Goal: Task Accomplishment & Management: Manage account settings

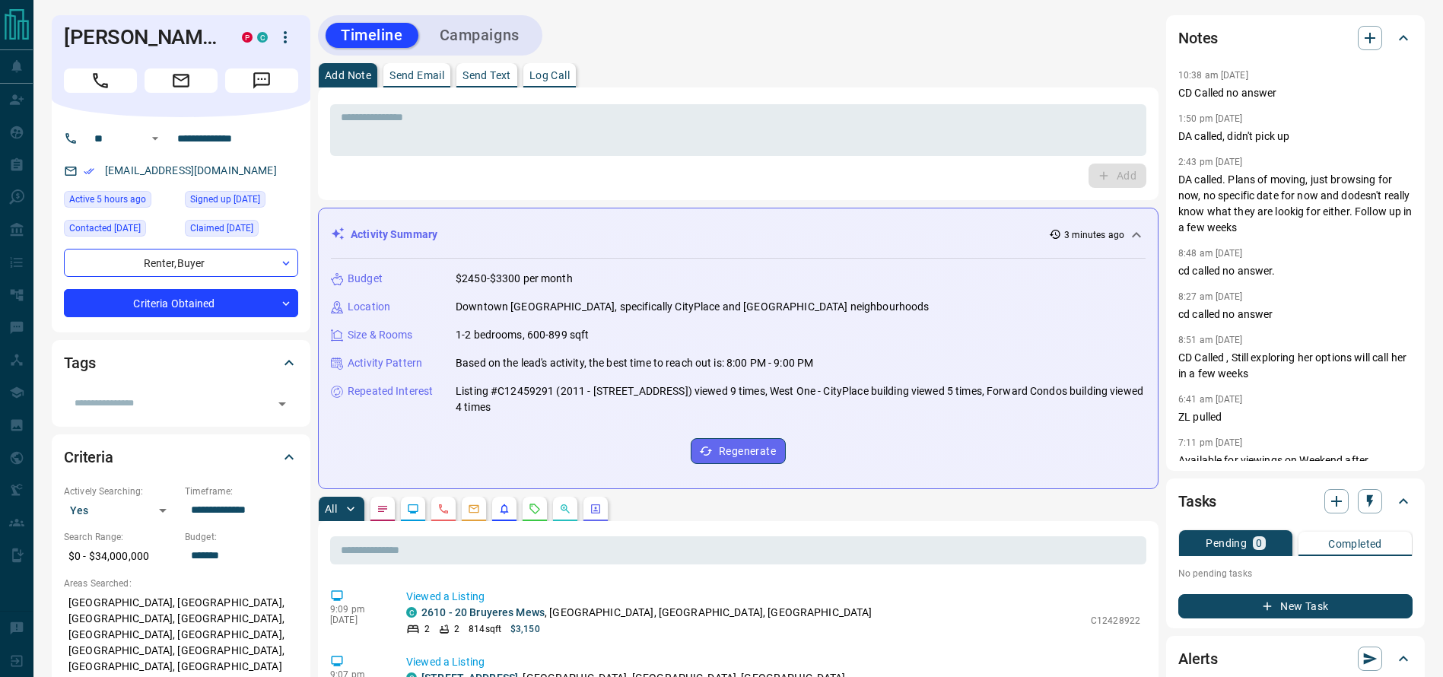
drag, startPoint x: 110, startPoint y: 83, endPoint x: 773, endPoint y: 181, distance: 670.3
click at [1331, 189] on p "DA called. Plans of moving, just browsing for now, no specific date for now and…" at bounding box center [1295, 204] width 234 height 64
click at [1279, 240] on div "10:38 am [DATE] CD Called no answer 1:50 pm [DATE] DA called, didn't pick up 2:…" at bounding box center [1295, 262] width 234 height 395
click at [1279, 233] on p "DA called. Plans of moving, just browsing for now, no specific date for now and…" at bounding box center [1295, 204] width 234 height 64
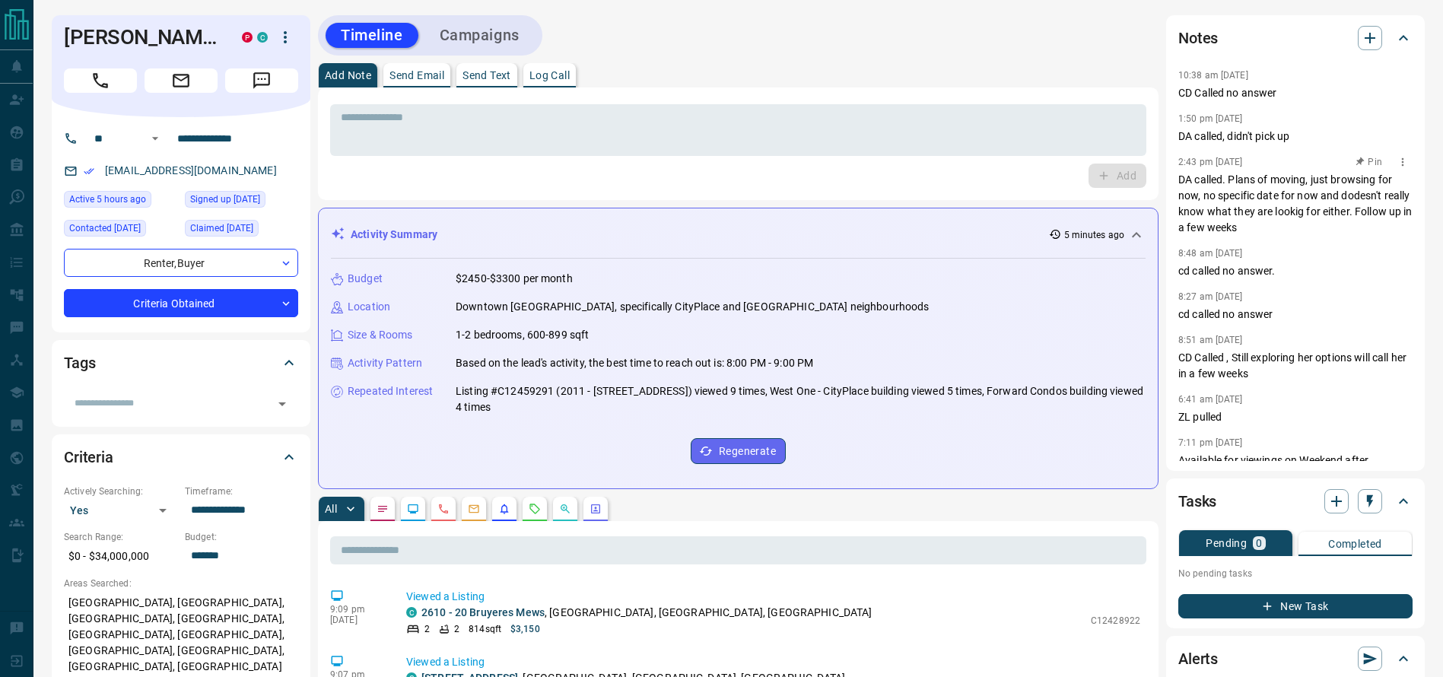
click at [1279, 204] on p "DA called. Plans of moving, just browsing for now, no specific date for now and…" at bounding box center [1295, 204] width 234 height 64
click at [1297, 208] on p "DA called. Plans of moving, just browsing for now, no specific date for now and…" at bounding box center [1295, 204] width 234 height 64
click at [1302, 208] on p "DA called. Plans of moving, just browsing for now, no specific date for now and…" at bounding box center [1295, 204] width 234 height 64
click at [1273, 224] on p "DA called. Plans of moving, just browsing for now, no specific date for now and…" at bounding box center [1295, 204] width 234 height 64
click at [1295, 182] on p "DA called. Plans of moving, just browsing for now, no specific date for now and…" at bounding box center [1295, 204] width 234 height 64
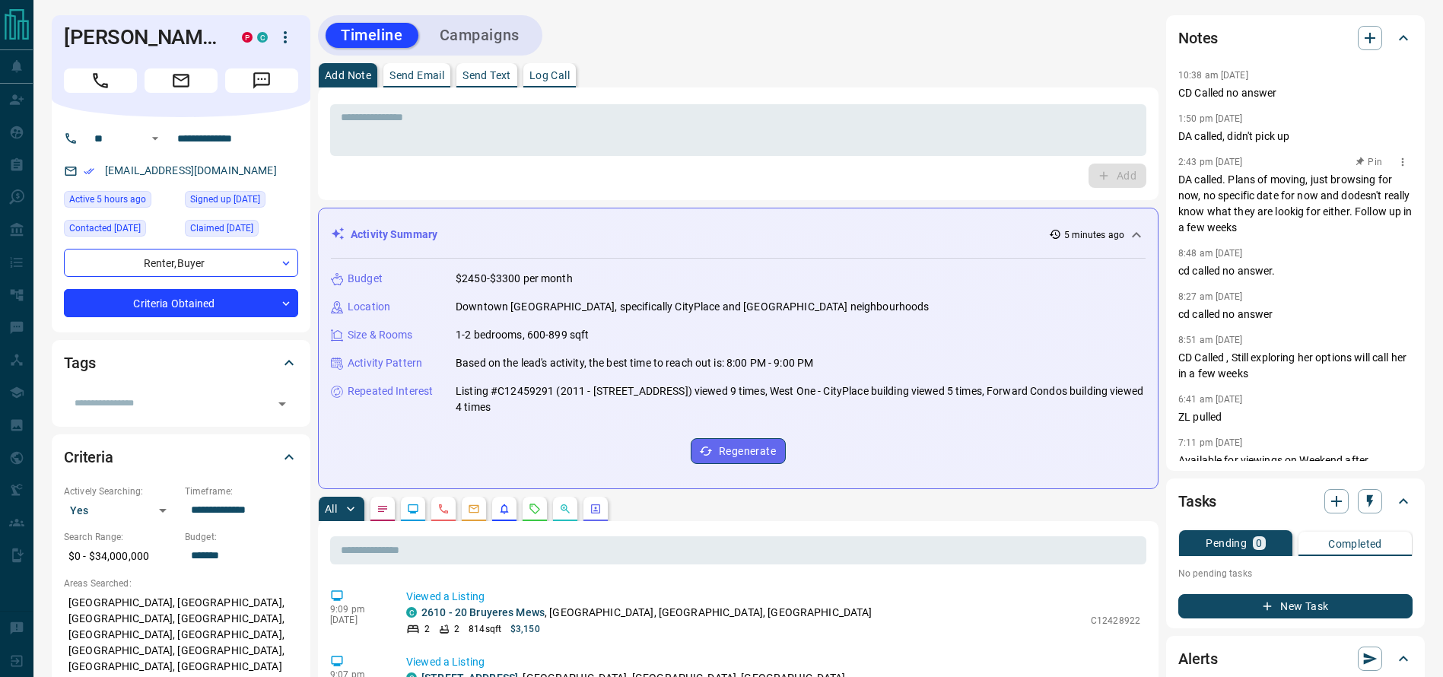
click at [1295, 182] on p "DA called. Plans of moving, just browsing for now, no specific date for now and…" at bounding box center [1295, 204] width 234 height 64
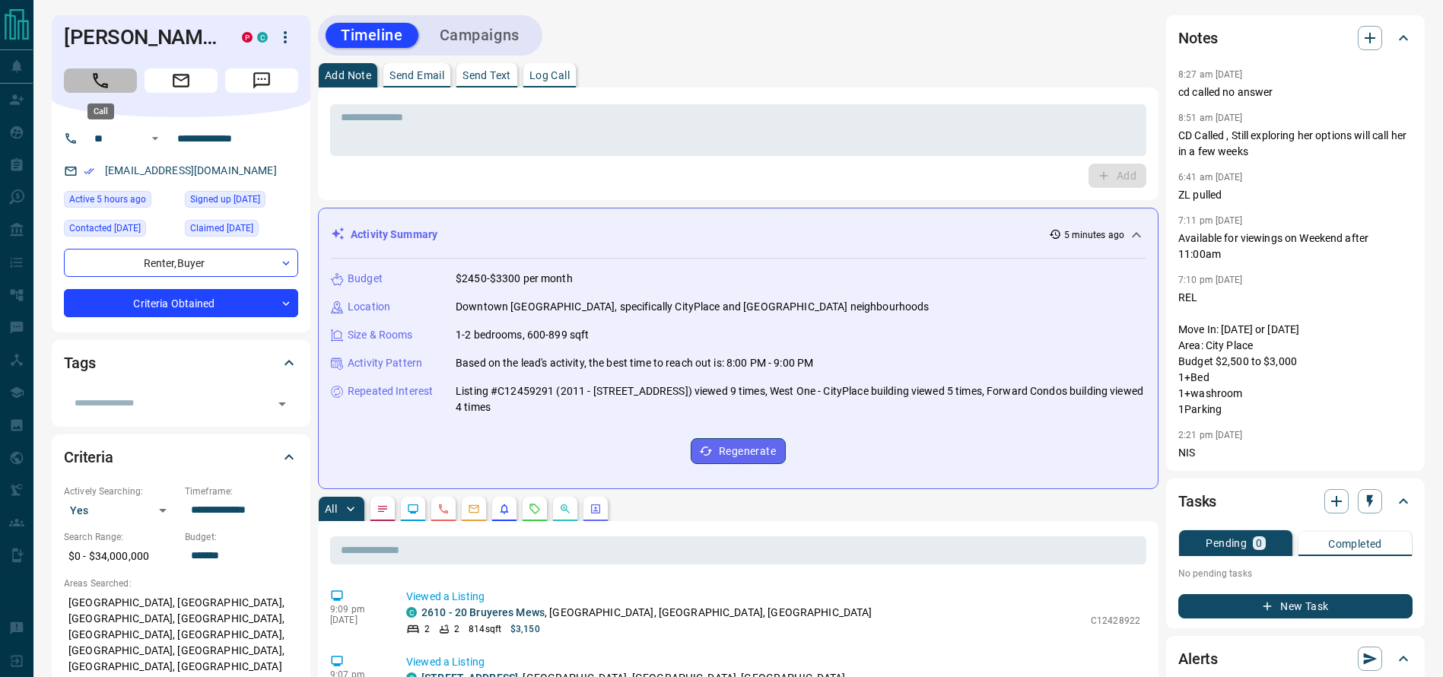
click at [133, 83] on button "Call" at bounding box center [100, 80] width 73 height 24
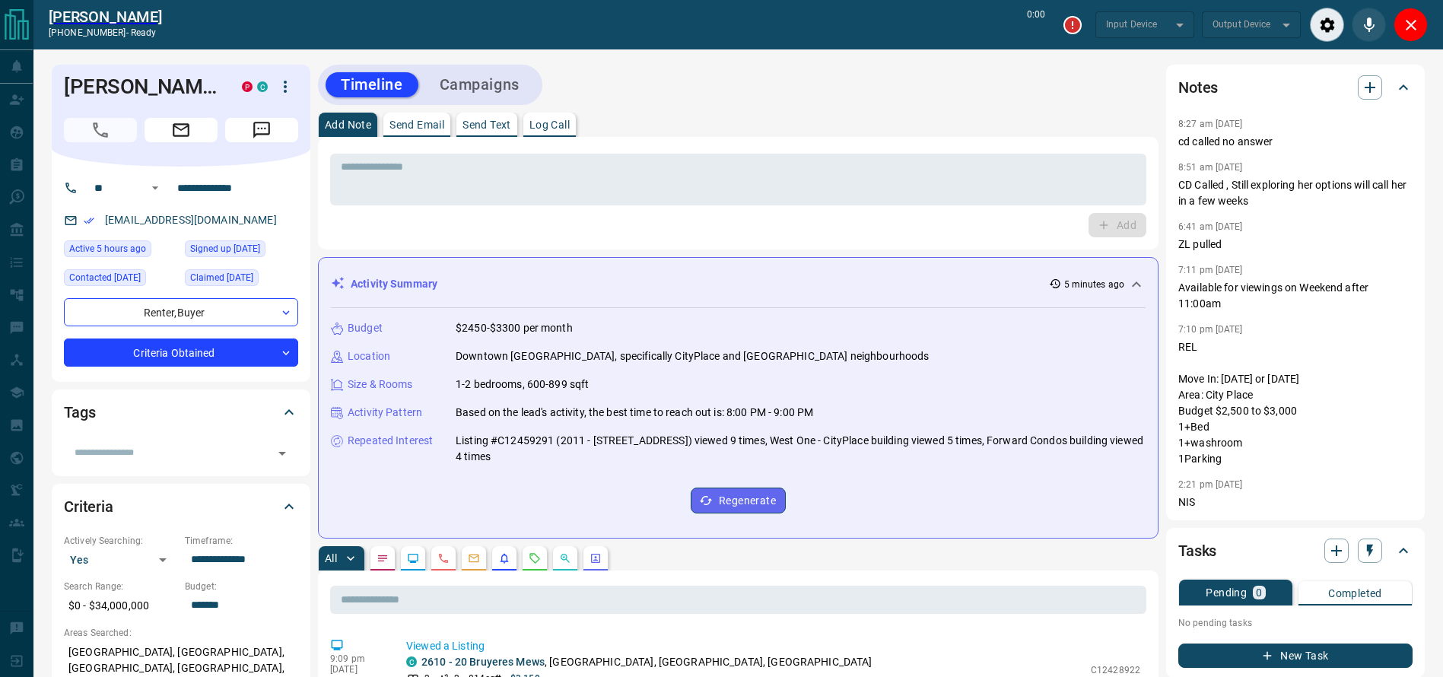
type input "*******"
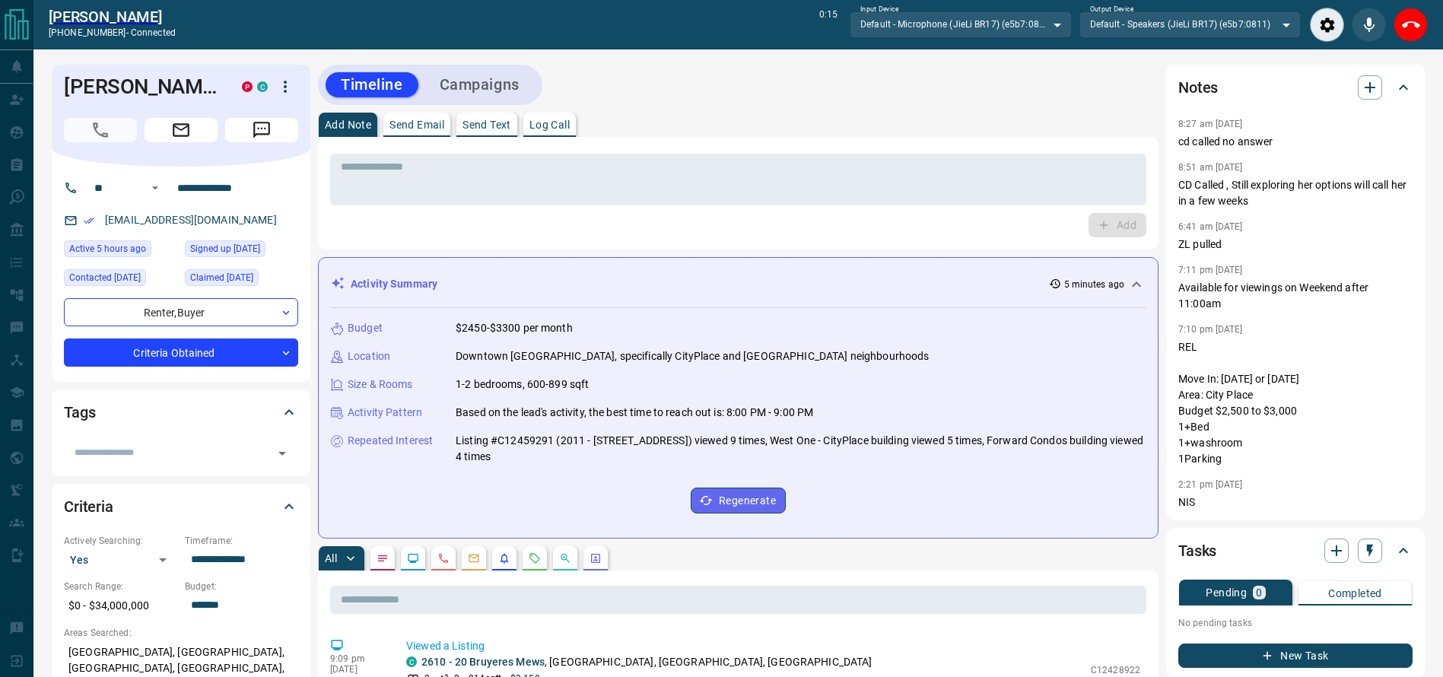
click at [957, 121] on div "Add Note Send Email Send Text Log Call" at bounding box center [738, 125] width 840 height 24
click at [906, 120] on div "Add Note Send Email Send Text Log Call" at bounding box center [738, 125] width 840 height 24
click at [898, 120] on div "Add Note Send Email Send Text Log Call" at bounding box center [738, 125] width 840 height 24
click at [858, 161] on textarea at bounding box center [738, 179] width 795 height 39
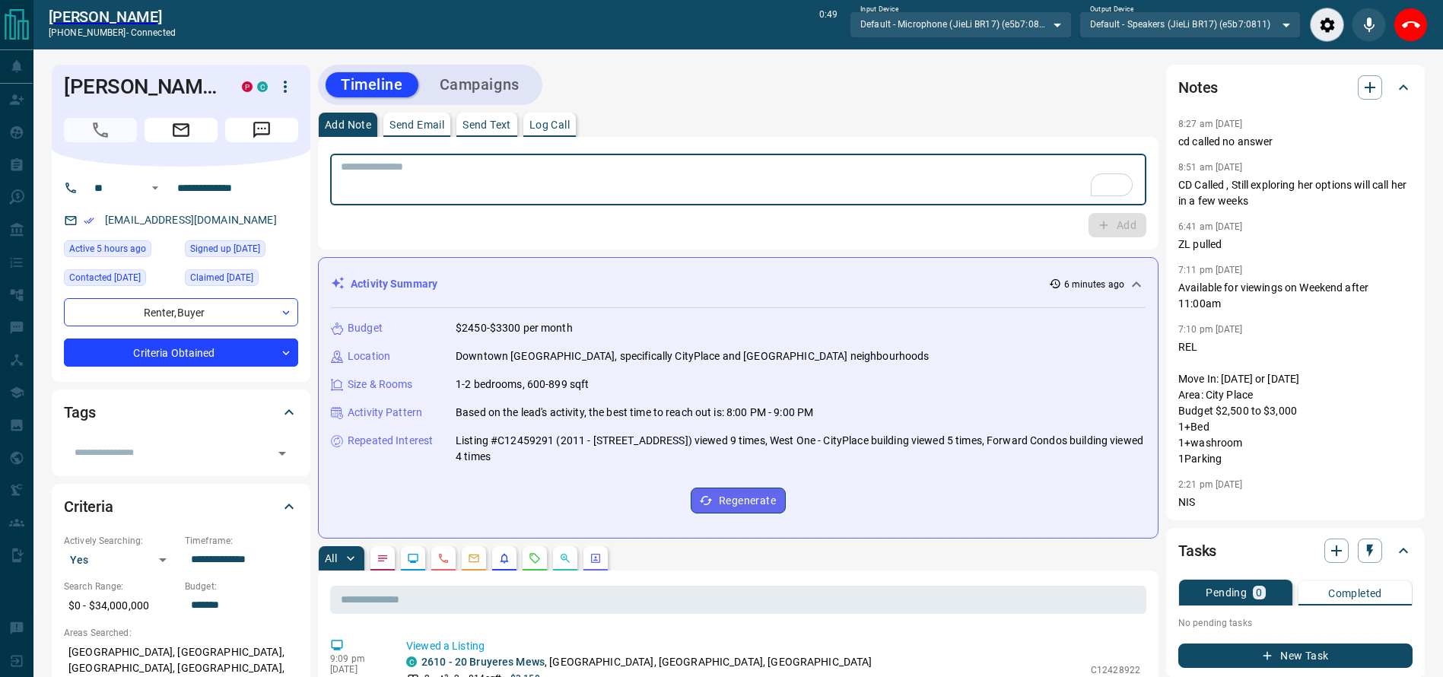
click at [864, 161] on textarea "To enrich screen reader interactions, please activate Accessibility in Grammarl…" at bounding box center [738, 179] width 795 height 39
click at [827, 169] on textarea "To enrich screen reader interactions, please activate Accessibility in Grammarl…" at bounding box center [738, 179] width 795 height 39
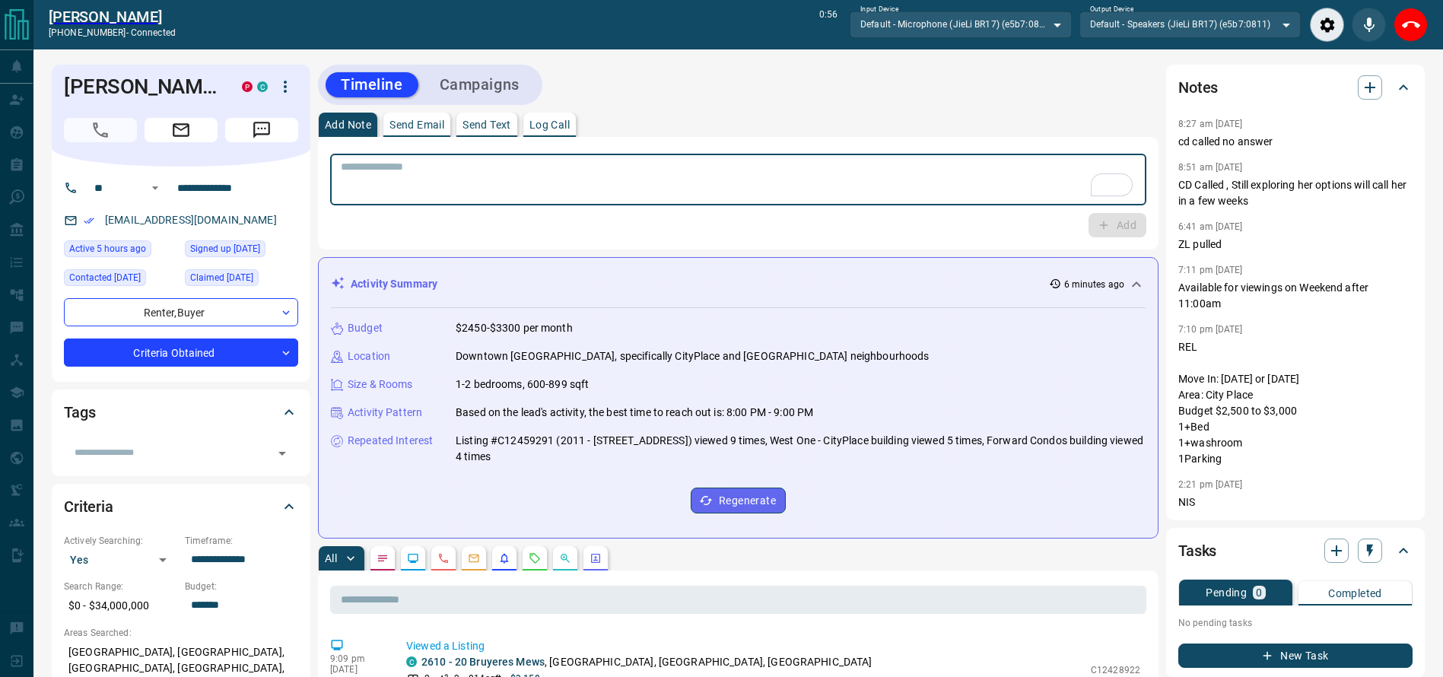
click at [827, 169] on textarea "To enrich screen reader interactions, please activate Accessibility in Grammarl…" at bounding box center [738, 179] width 795 height 39
type textarea "*"
click at [827, 169] on textarea "To enrich screen reader interactions, please activate Accessibility in Grammarl…" at bounding box center [738, 179] width 795 height 39
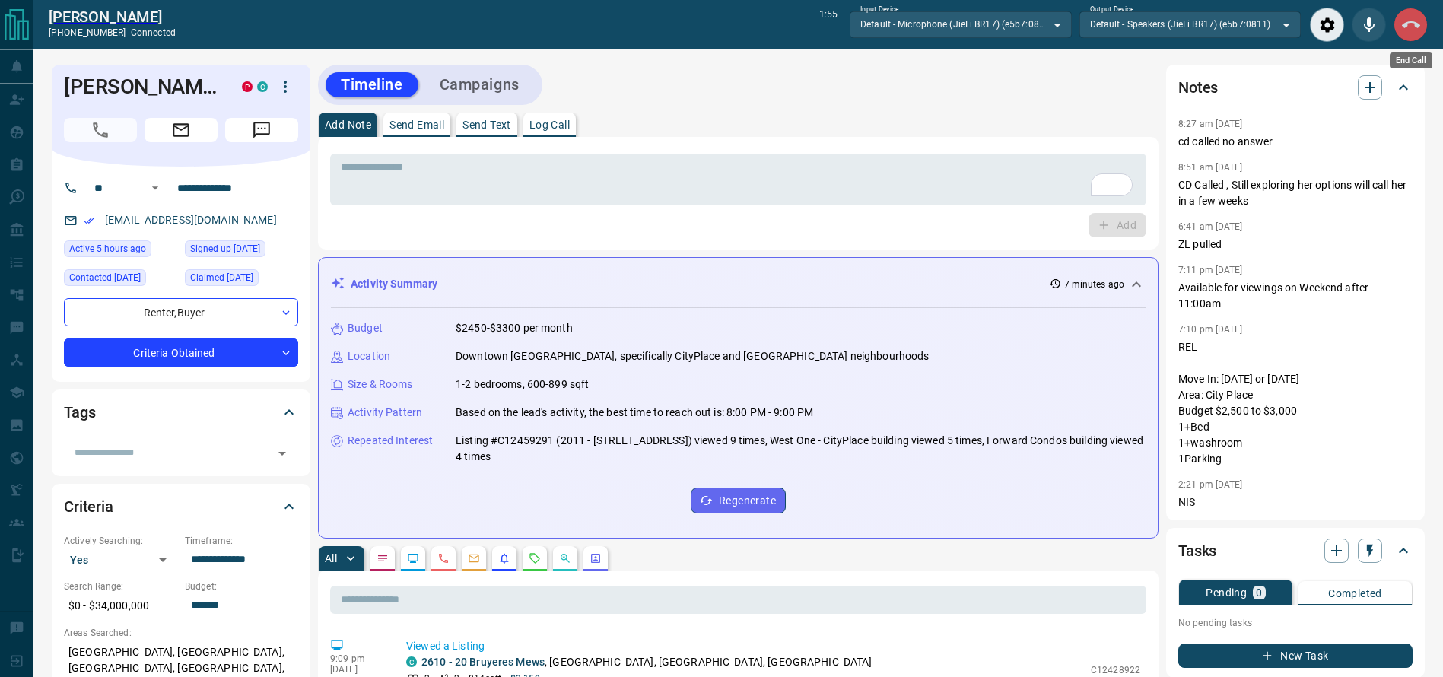
click at [1413, 27] on icon "End Call" at bounding box center [1411, 25] width 18 height 18
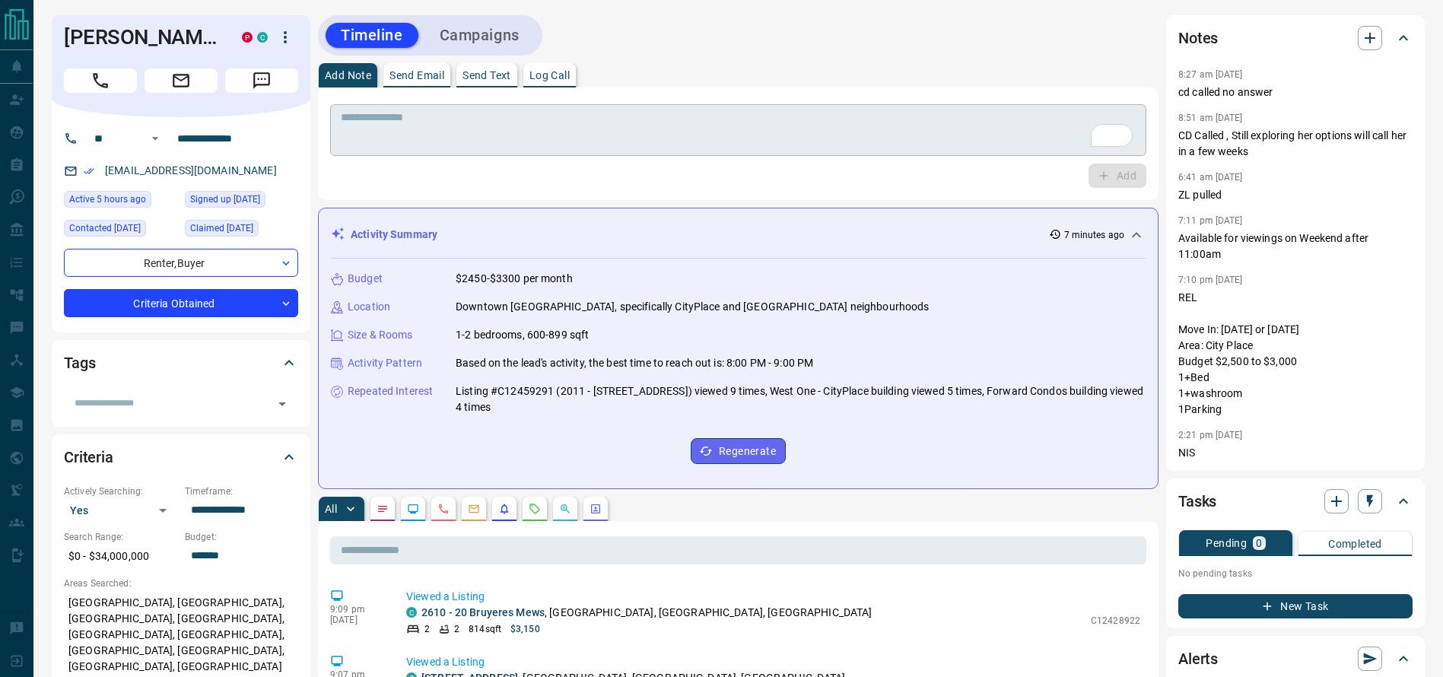
click at [974, 110] on div "* ​" at bounding box center [738, 130] width 816 height 52
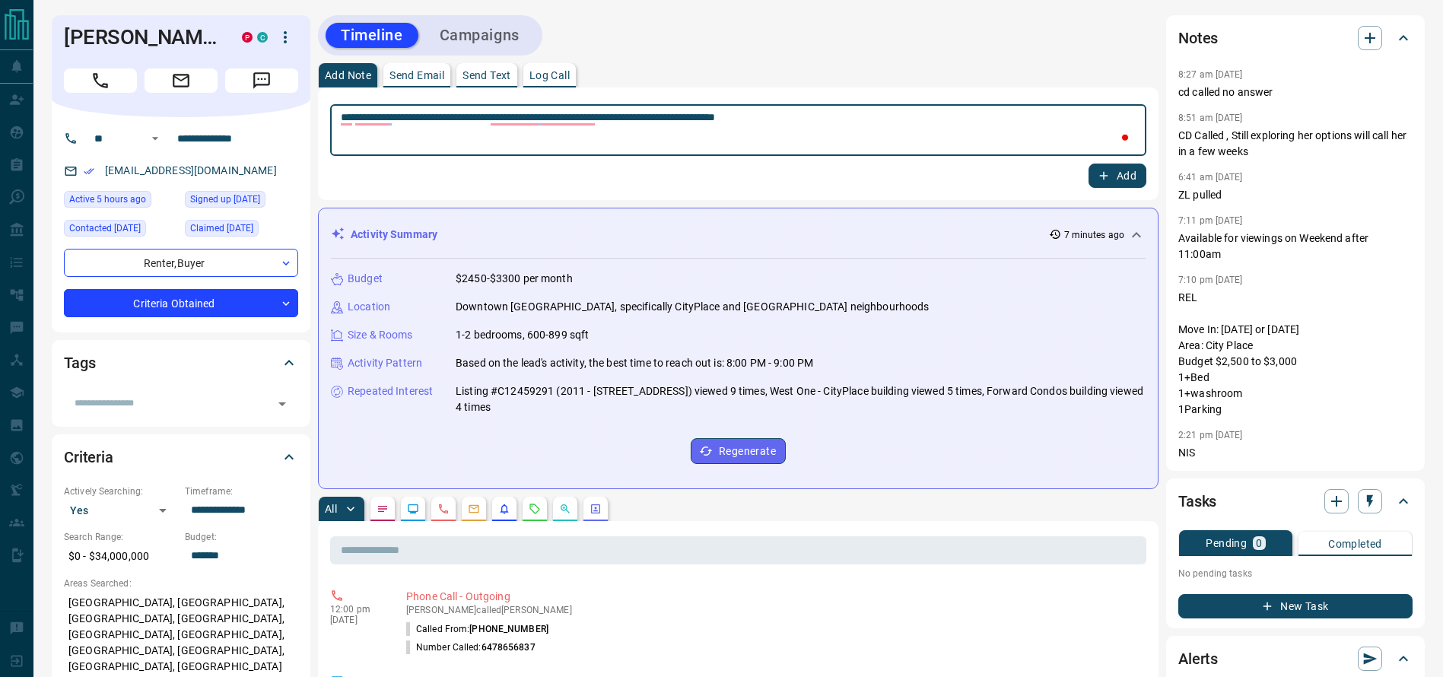
type textarea "**********"
click at [1122, 157] on div "**********" at bounding box center [738, 144] width 816 height 88
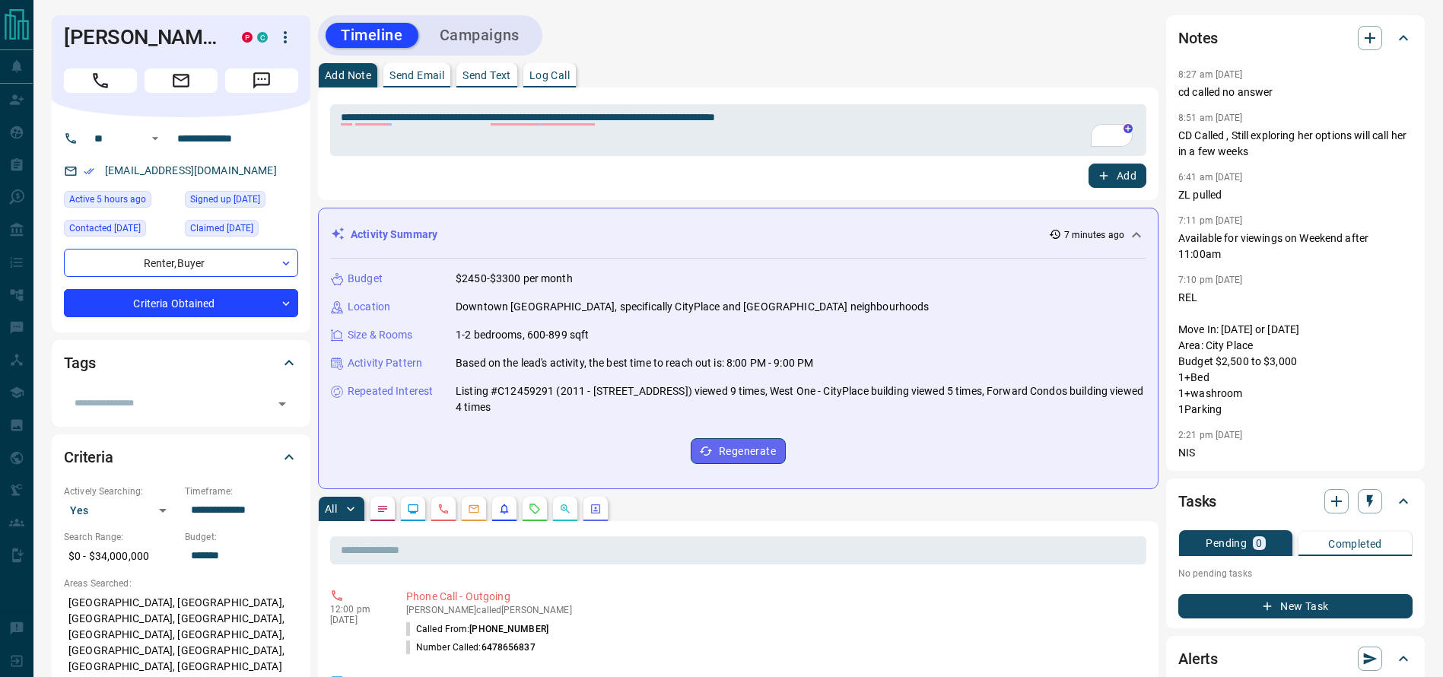
click at [1122, 167] on button "Add" at bounding box center [1117, 176] width 58 height 24
